Goal: Navigation & Orientation: Find specific page/section

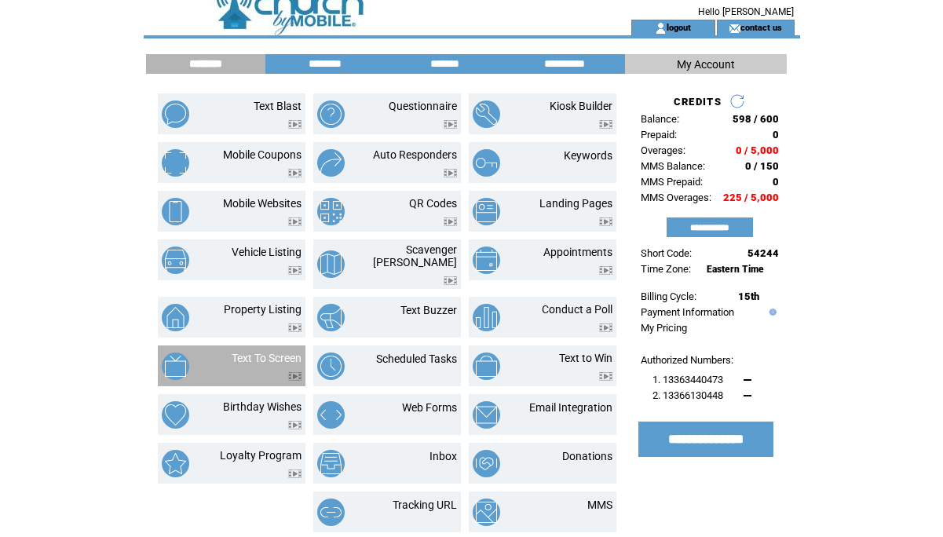
scroll to position [15, 0]
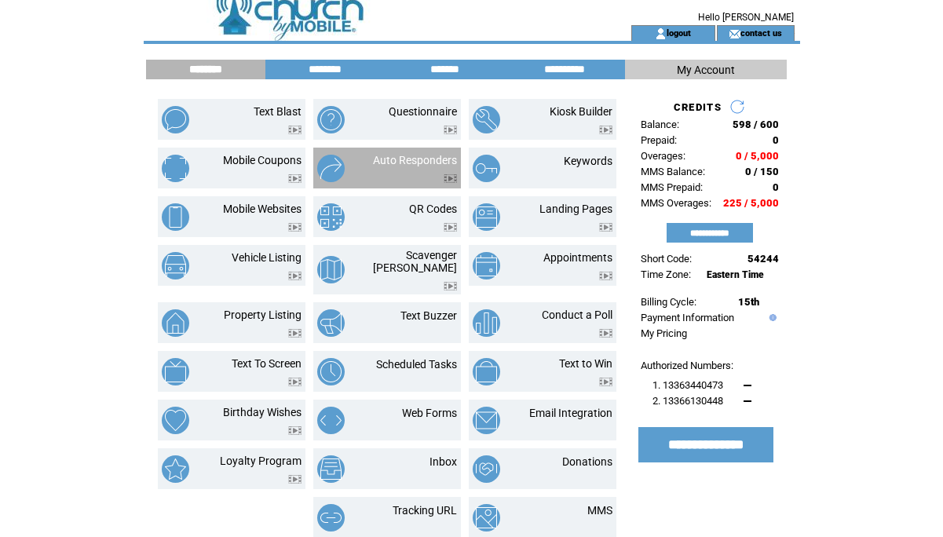
click at [381, 176] on td at bounding box center [415, 174] width 84 height 16
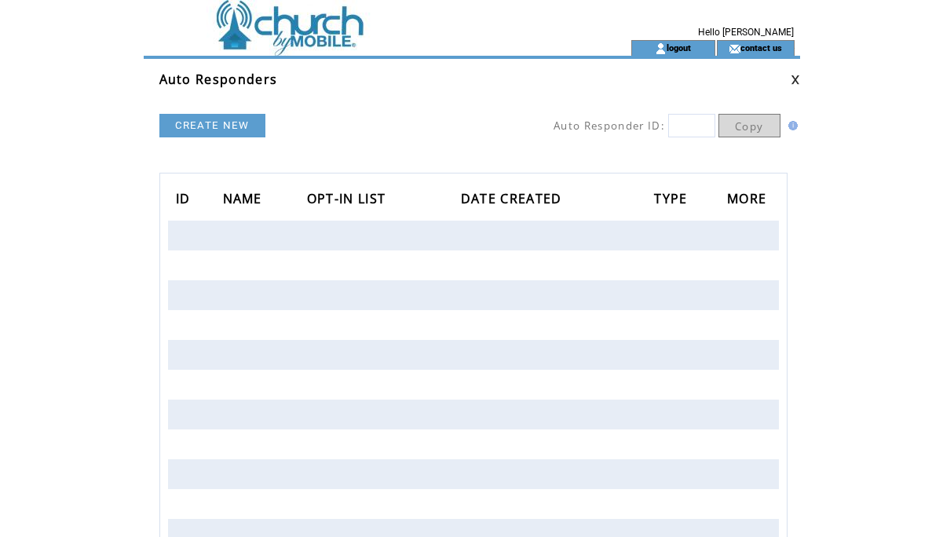
click at [794, 83] on link at bounding box center [795, 80] width 9 height 10
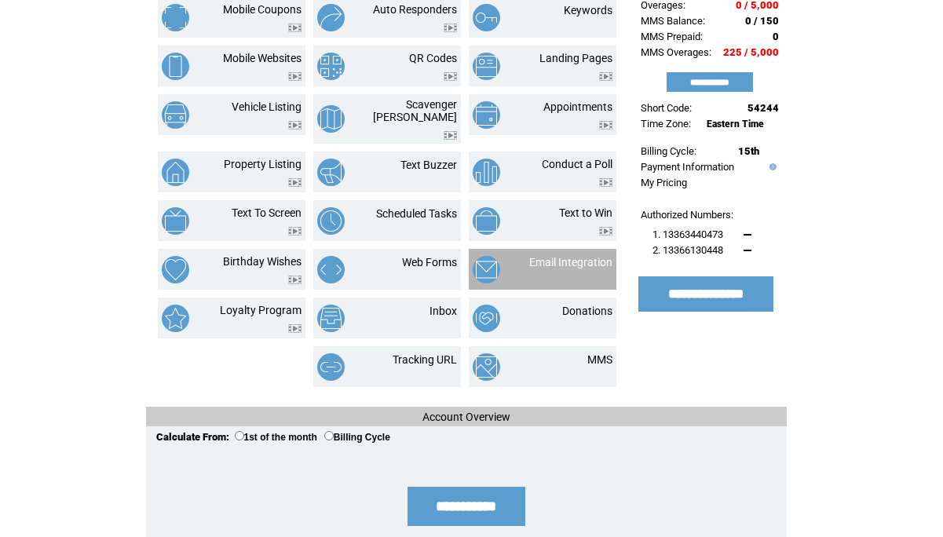
scroll to position [171, 0]
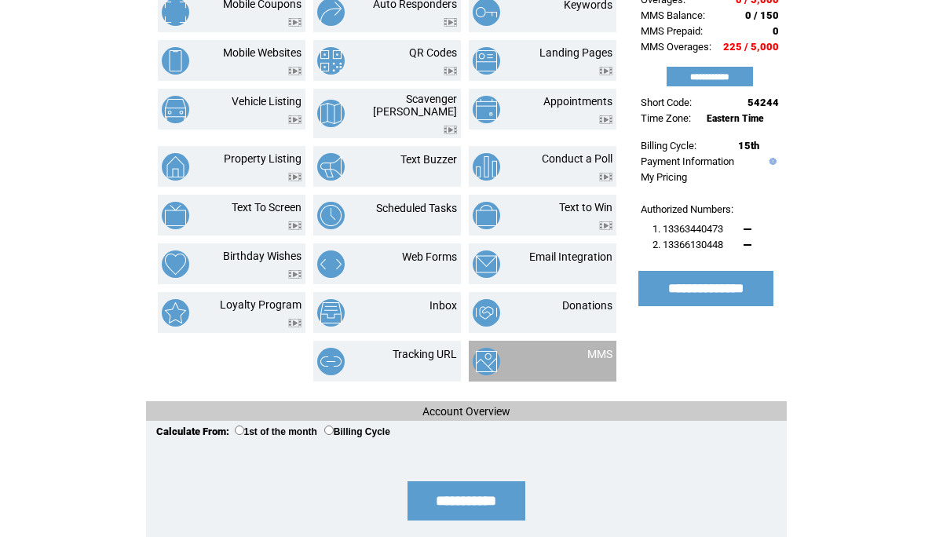
click at [528, 349] on td at bounding box center [512, 361] width 78 height 27
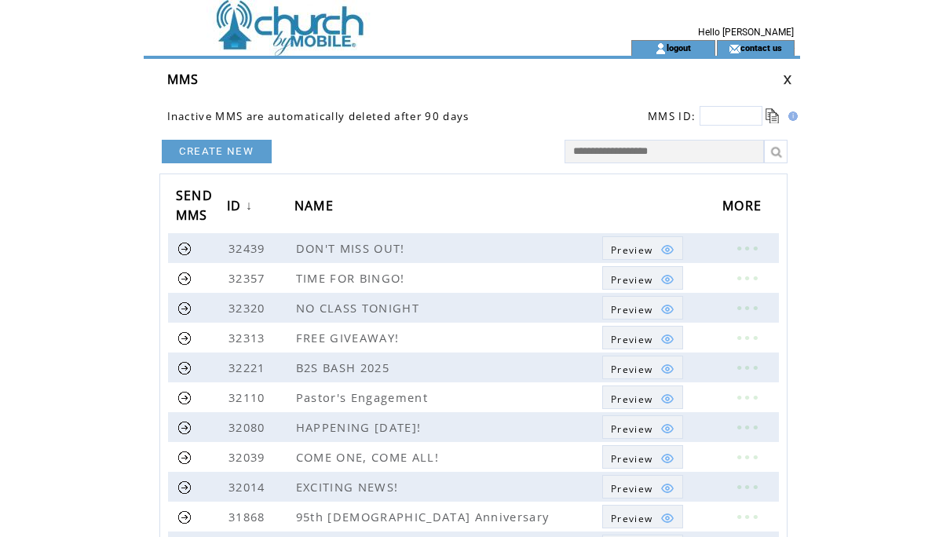
click at [788, 82] on link at bounding box center [787, 80] width 9 height 10
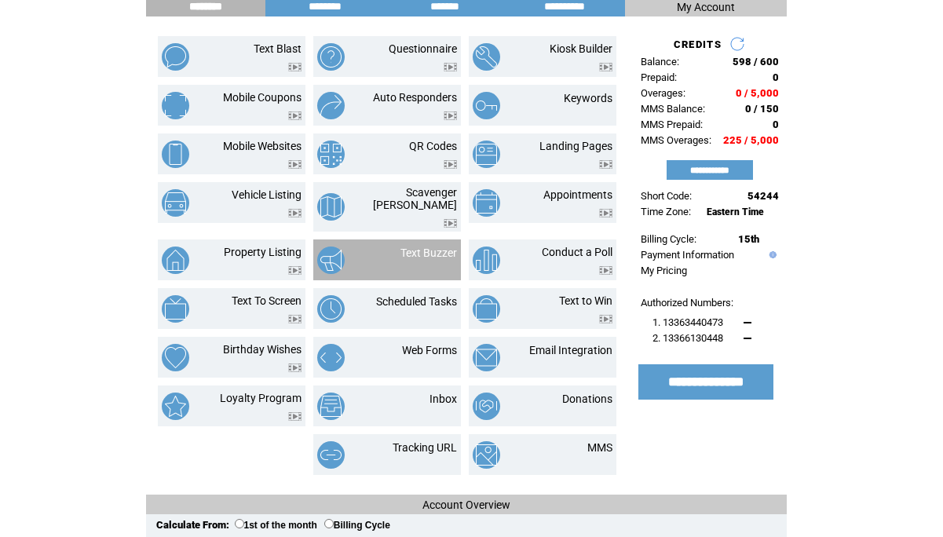
scroll to position [78, 0]
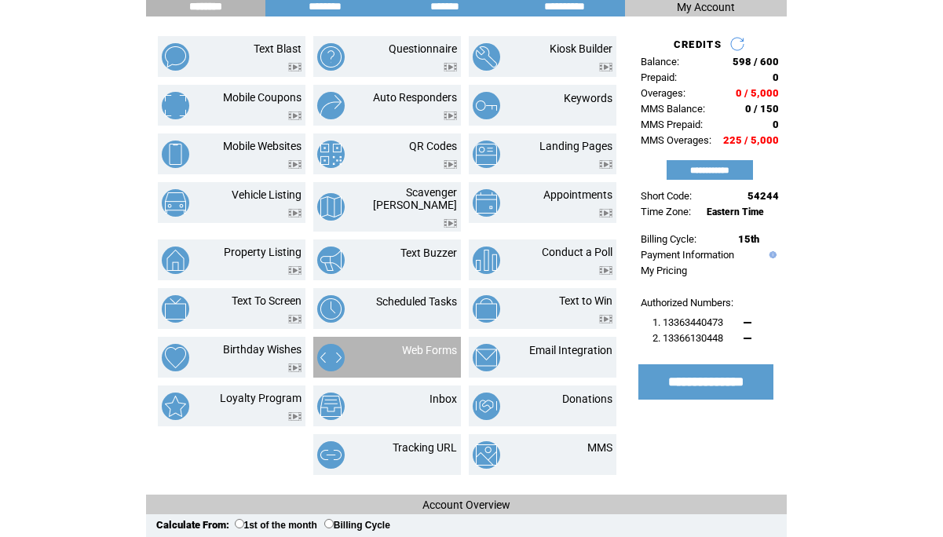
click at [396, 344] on td "Web Forms" at bounding box center [411, 357] width 89 height 27
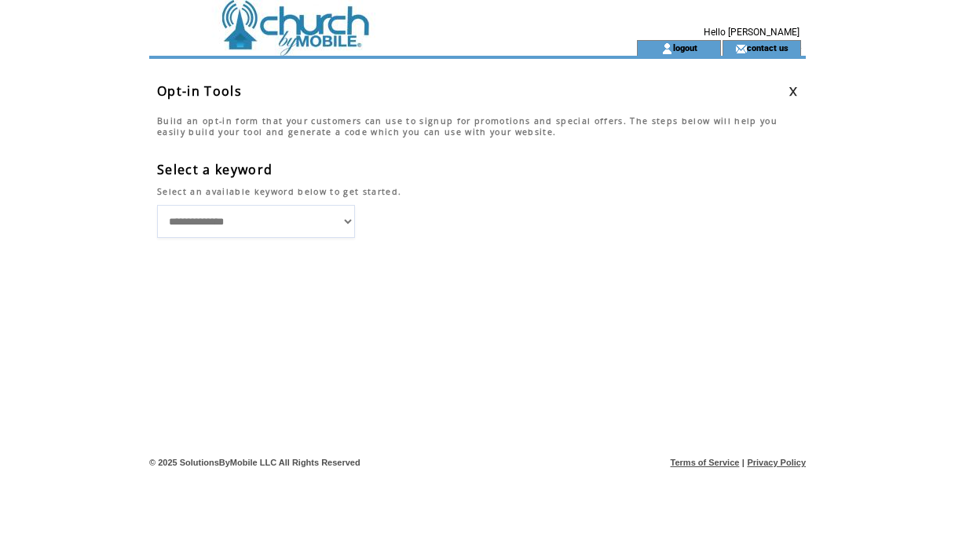
select select "**********"
click at [423, 272] on div "**********" at bounding box center [481, 299] width 648 height 77
click at [793, 93] on link at bounding box center [792, 91] width 9 height 10
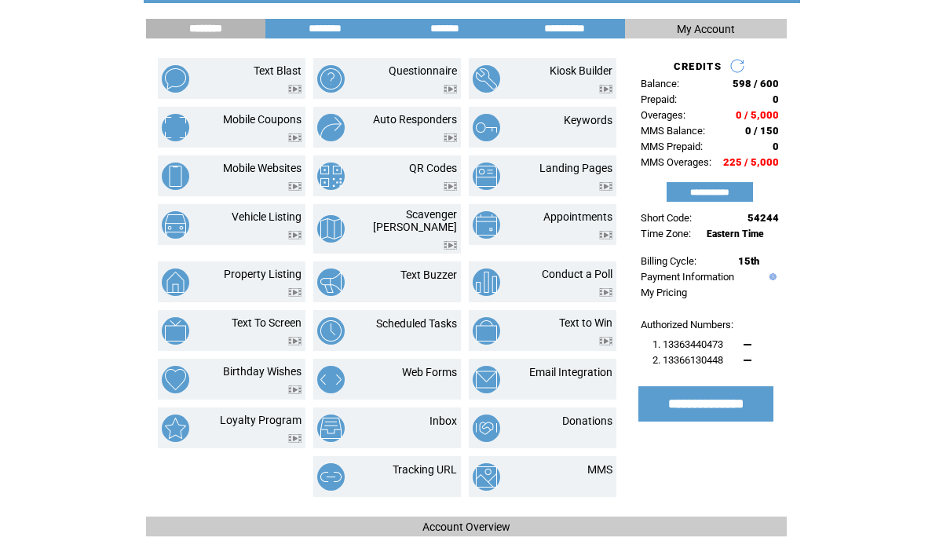
scroll to position [57, 0]
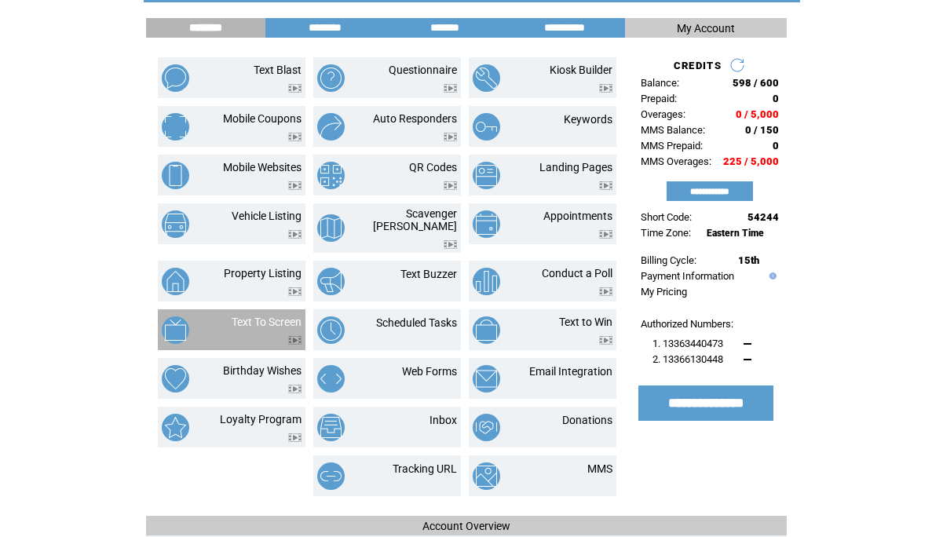
click at [213, 323] on td "Text To Screen" at bounding box center [253, 330] width 97 height 29
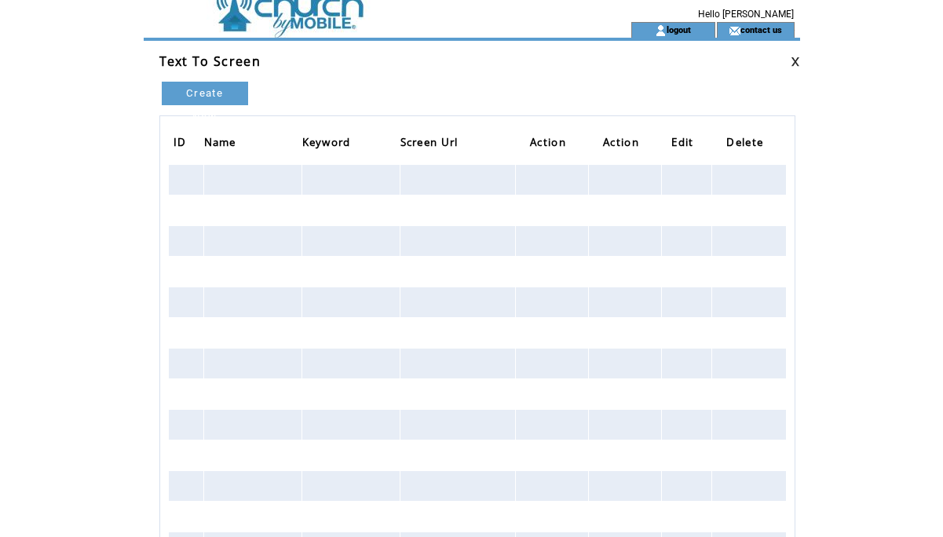
scroll to position [19, 0]
click at [794, 62] on link at bounding box center [795, 61] width 9 height 10
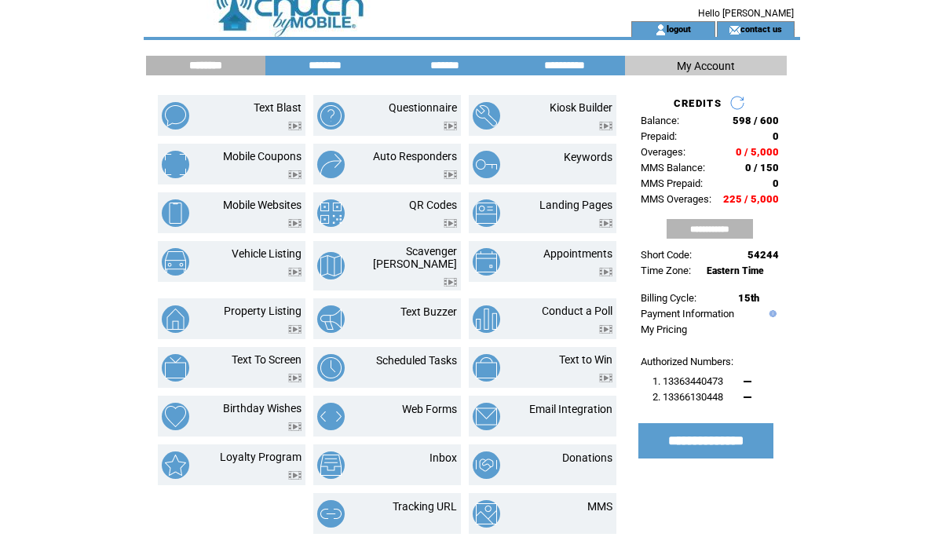
scroll to position [12, 0]
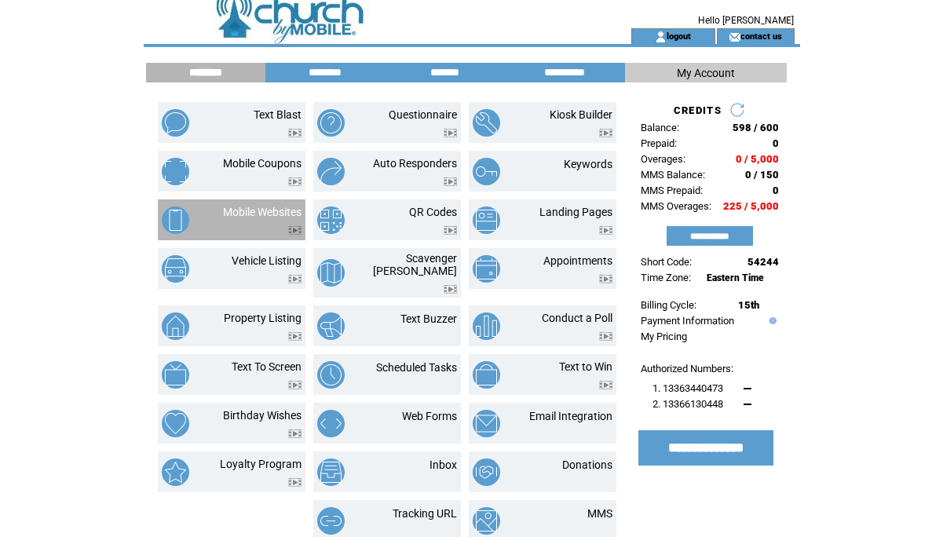
click at [265, 226] on td at bounding box center [262, 226] width 79 height 16
click at [258, 210] on link "Mobile Websites" at bounding box center [262, 212] width 79 height 13
